Goal: Task Accomplishment & Management: Manage account settings

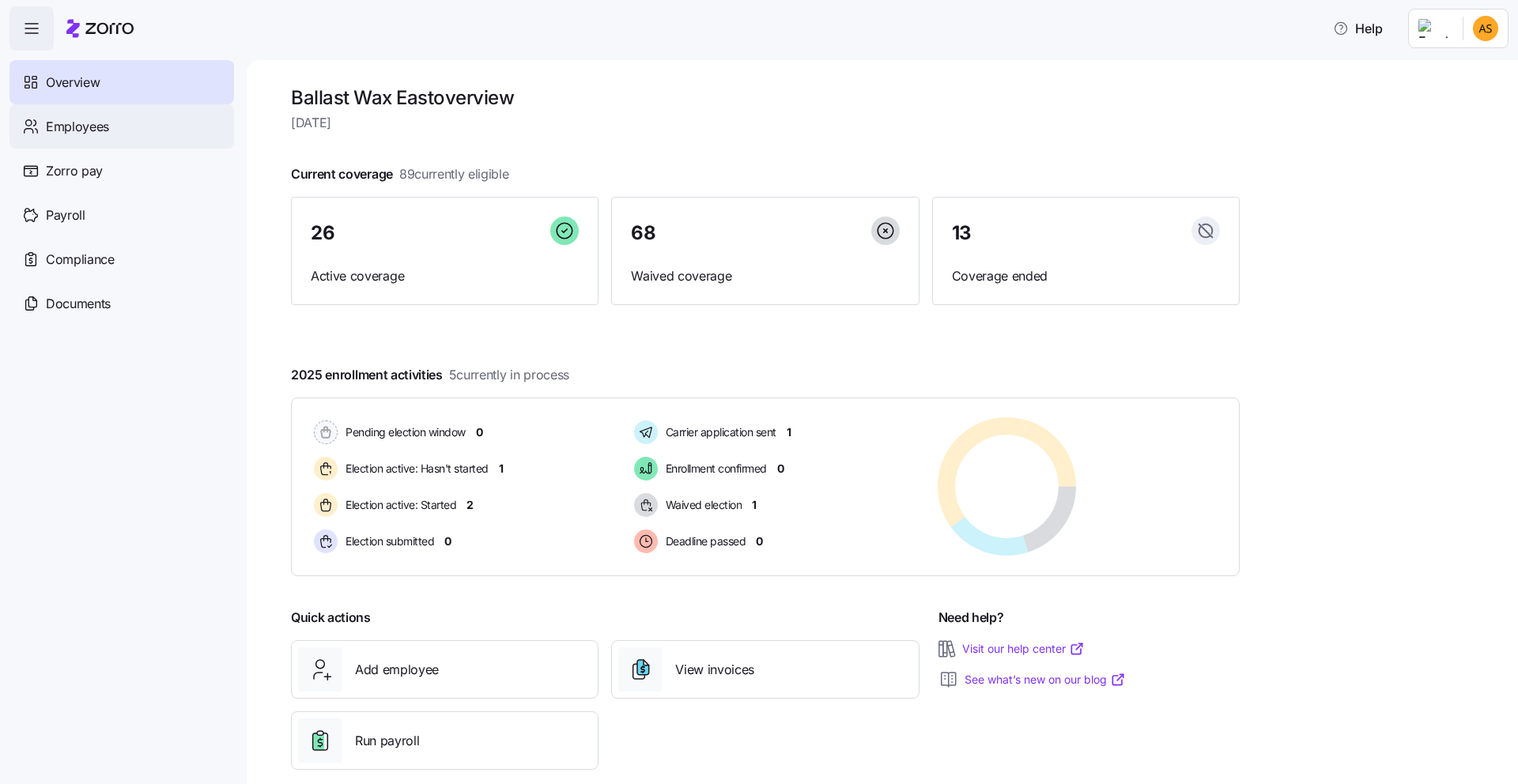
click at [81, 121] on span "Employees" at bounding box center [77, 127] width 63 height 20
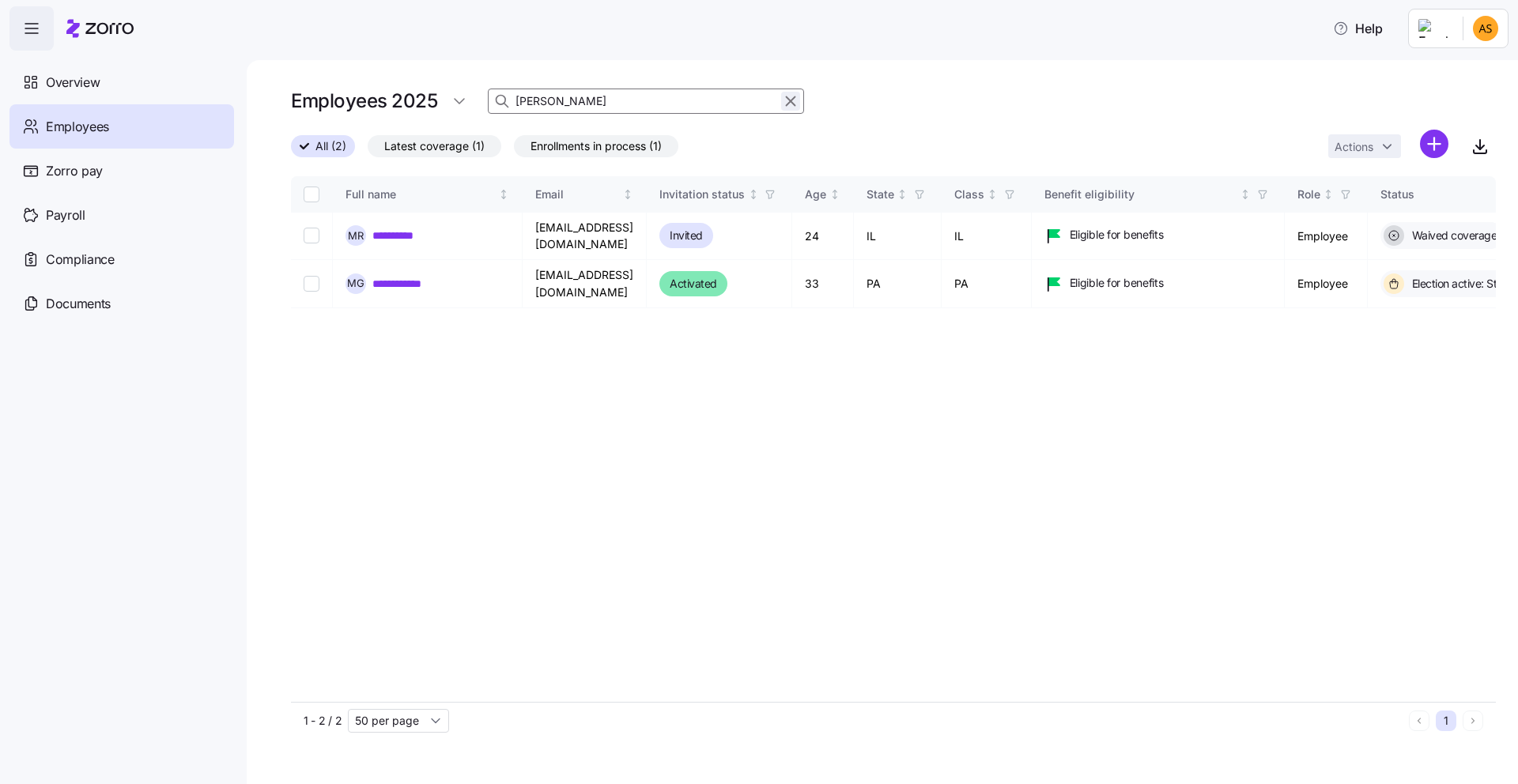
click at [795, 106] on icon "button" at bounding box center [790, 101] width 17 height 19
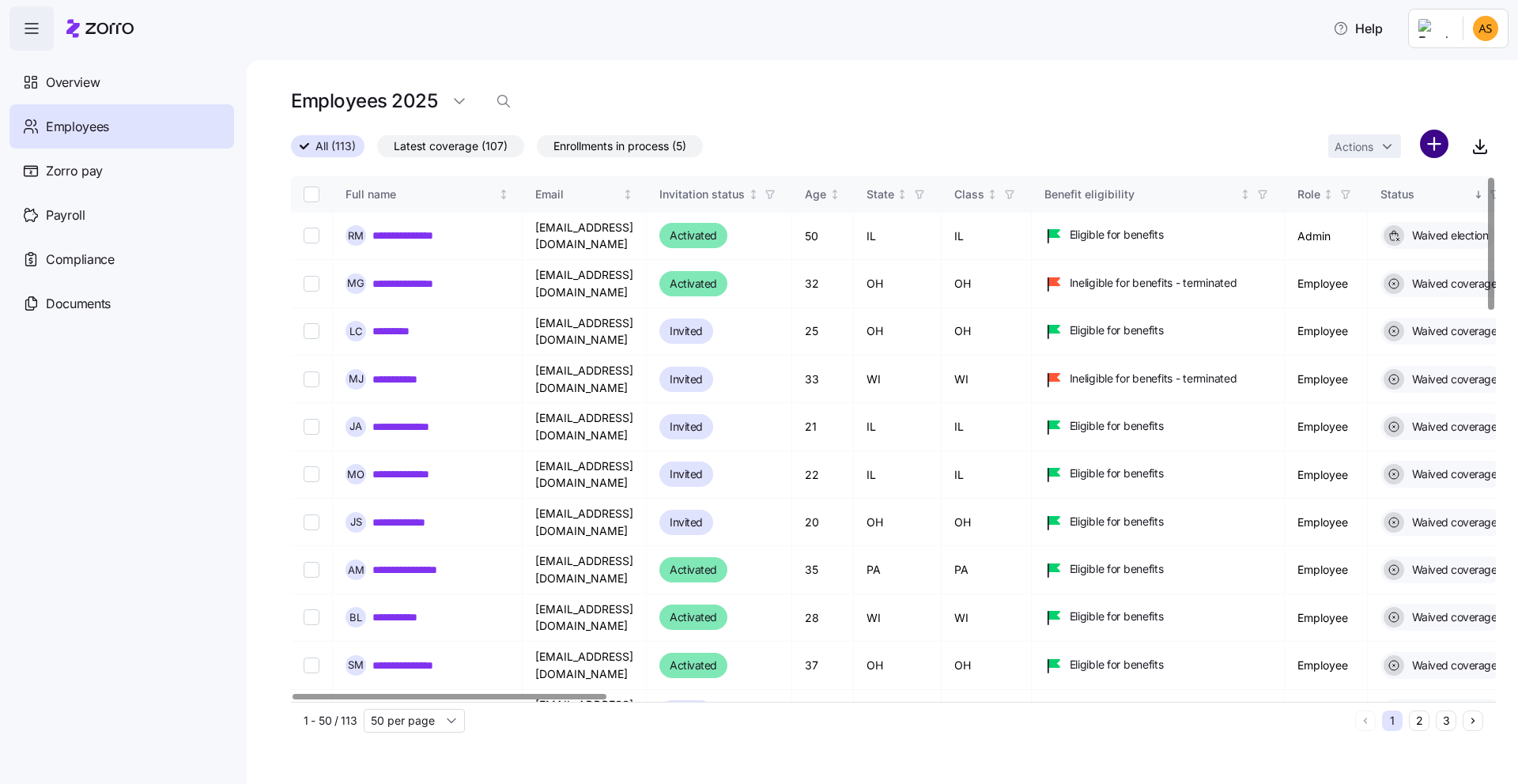
click at [1428, 138] on html "**********" at bounding box center [759, 387] width 1518 height 775
click at [1368, 192] on span "Upload roster" at bounding box center [1363, 186] width 67 height 16
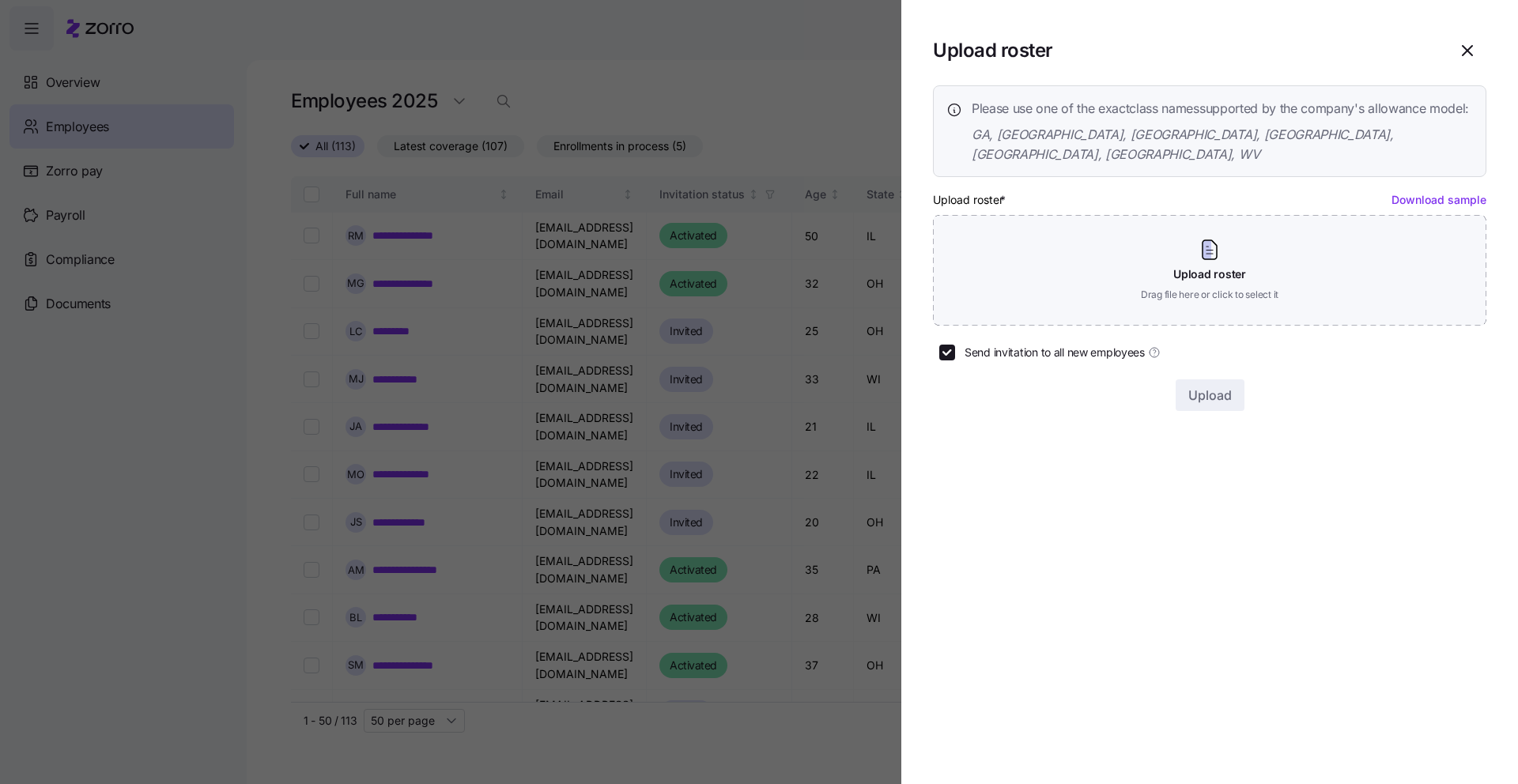
click at [1442, 200] on link "Download sample" at bounding box center [1439, 200] width 95 height 13
click at [1462, 46] on icon "button" at bounding box center [1467, 50] width 19 height 19
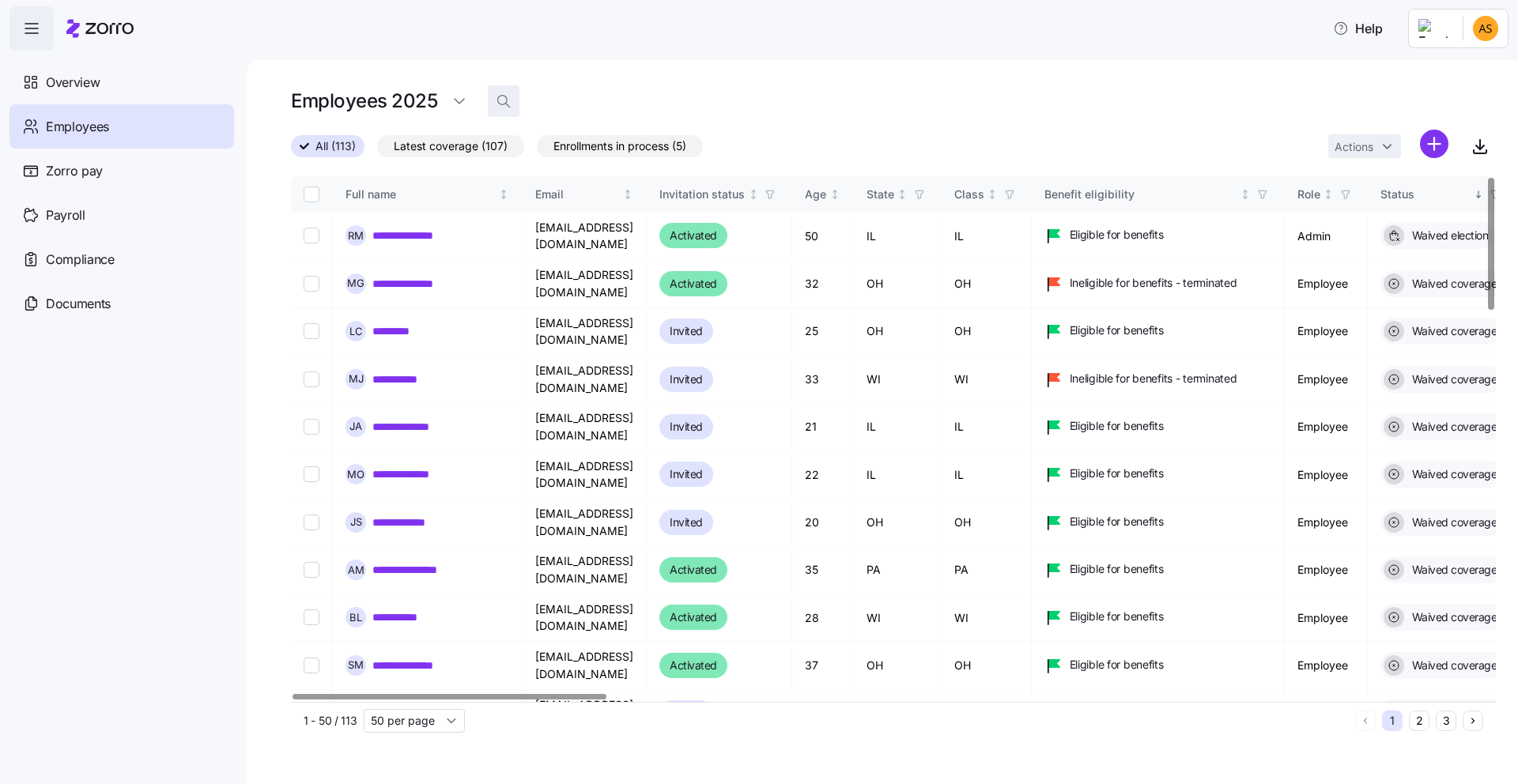
click at [489, 101] on span "button" at bounding box center [504, 101] width 30 height 30
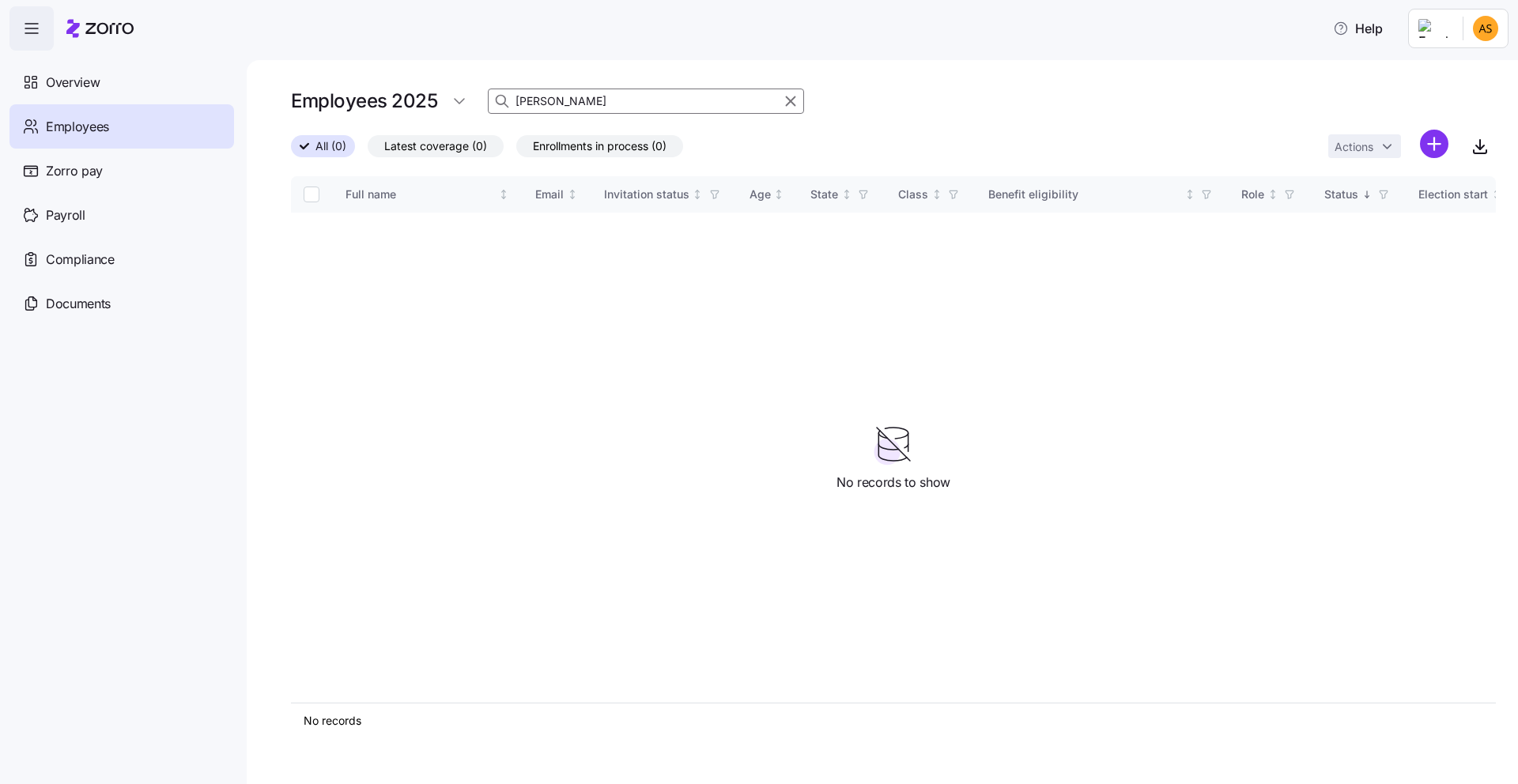
type input "a"
type input "has"
